Goal: Go to known website: Go to known website

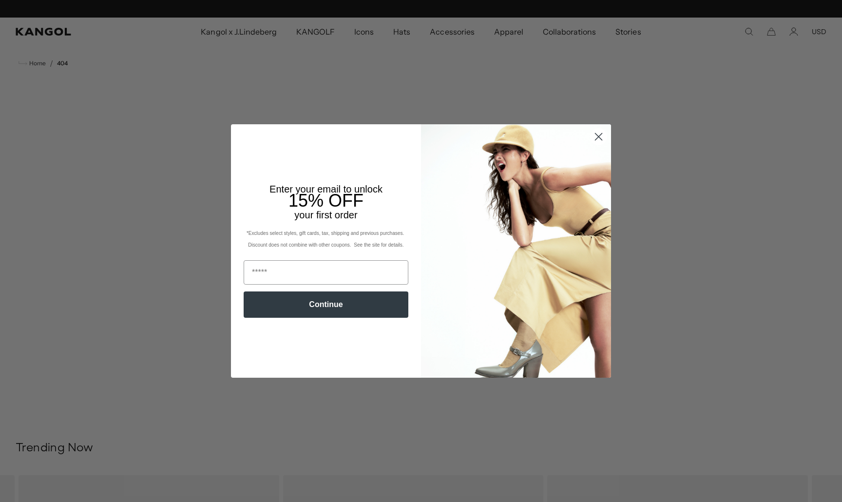
scroll to position [0, 201]
